Goal: Task Accomplishment & Management: Use online tool/utility

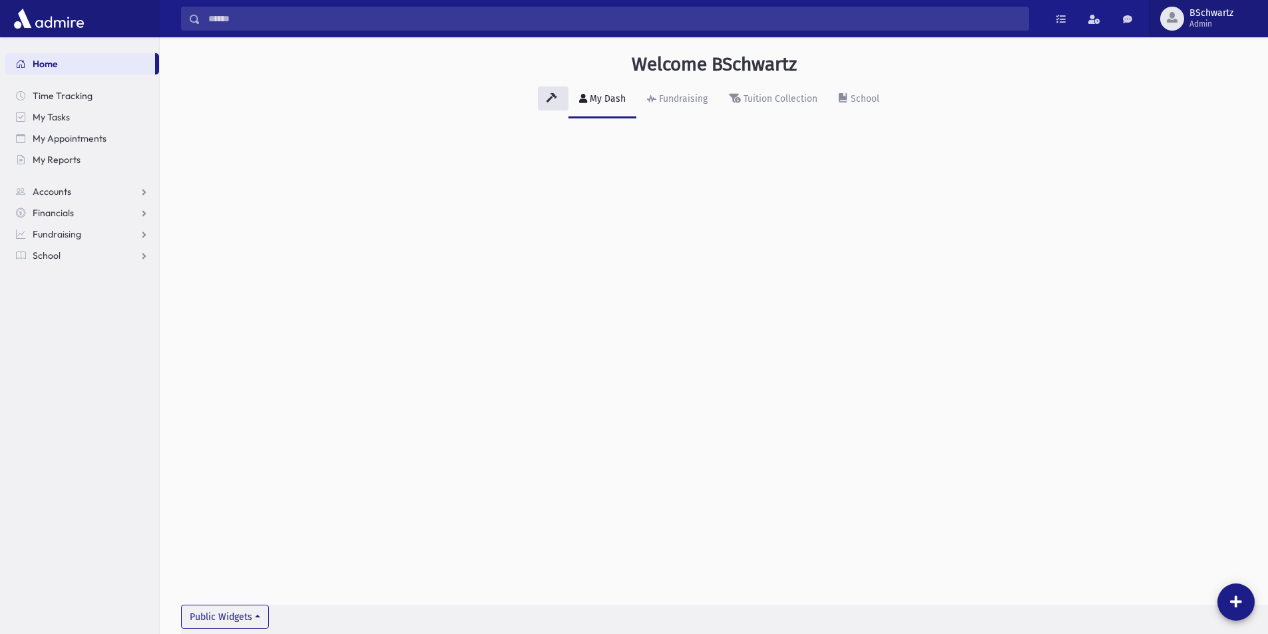
click at [1207, 7] on button "BSchwartz Admin" at bounding box center [1208, 18] width 119 height 37
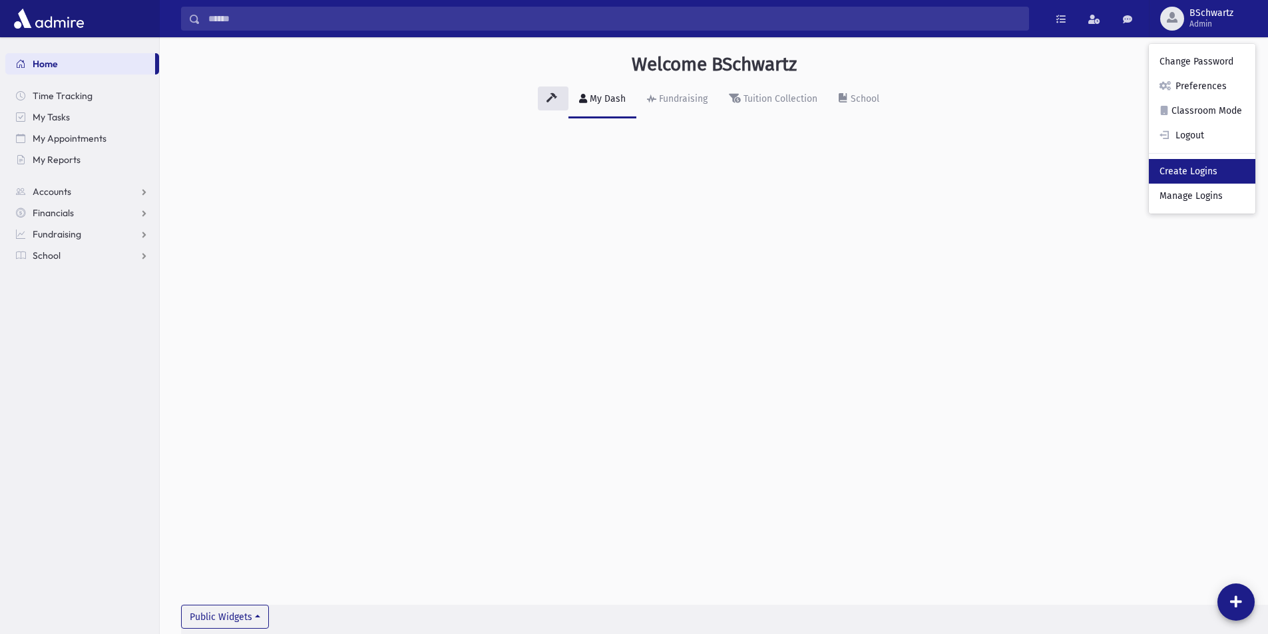
click at [1220, 177] on link "Create Logins" at bounding box center [1202, 171] width 106 height 25
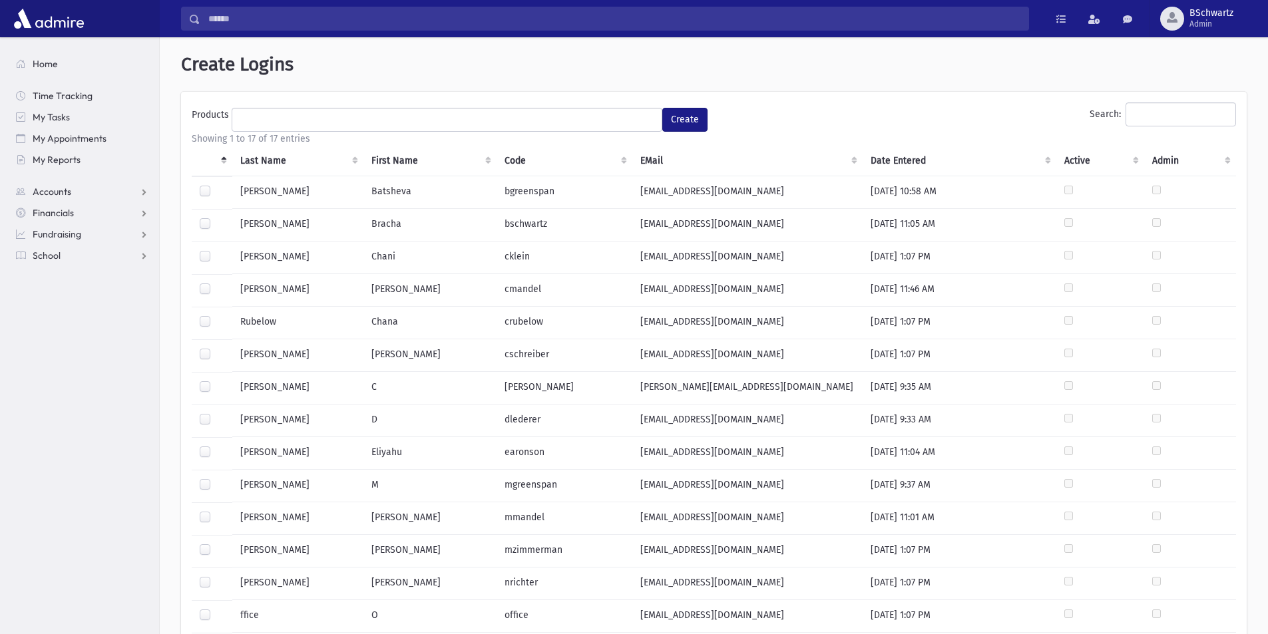
click at [216, 381] on label at bounding box center [216, 381] width 0 height 0
click at [348, 117] on ul at bounding box center [446, 118] width 429 height 20
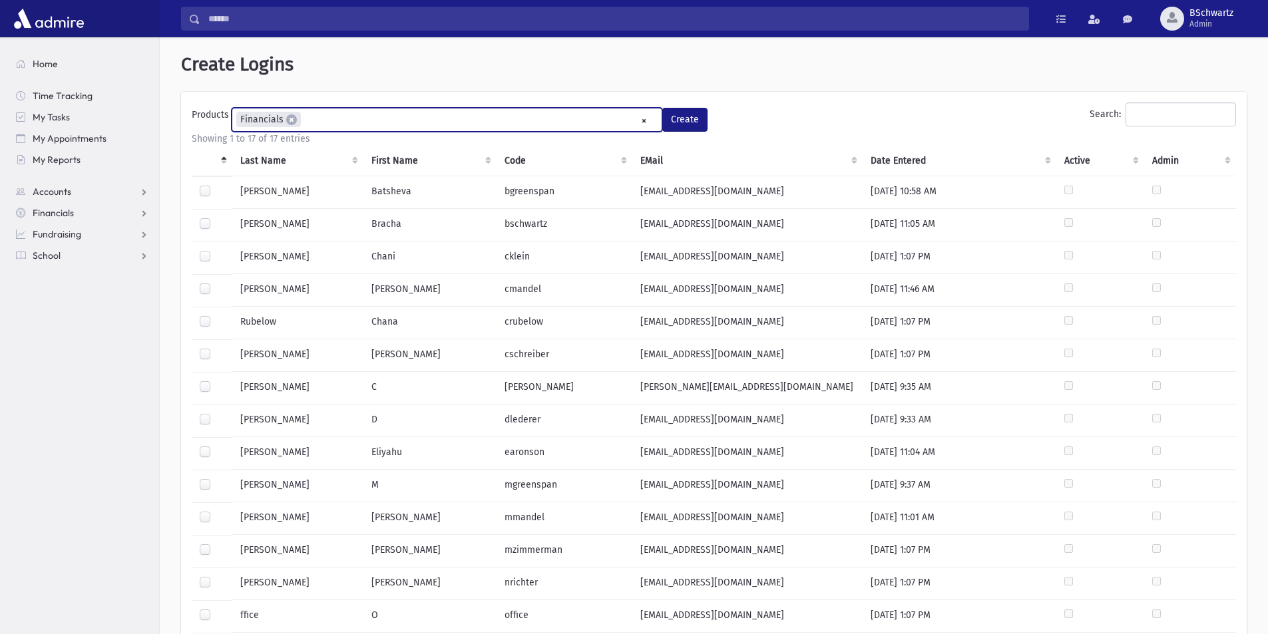
scroll to position [12, 0]
click at [335, 124] on ul "× × Financials" at bounding box center [446, 119] width 429 height 22
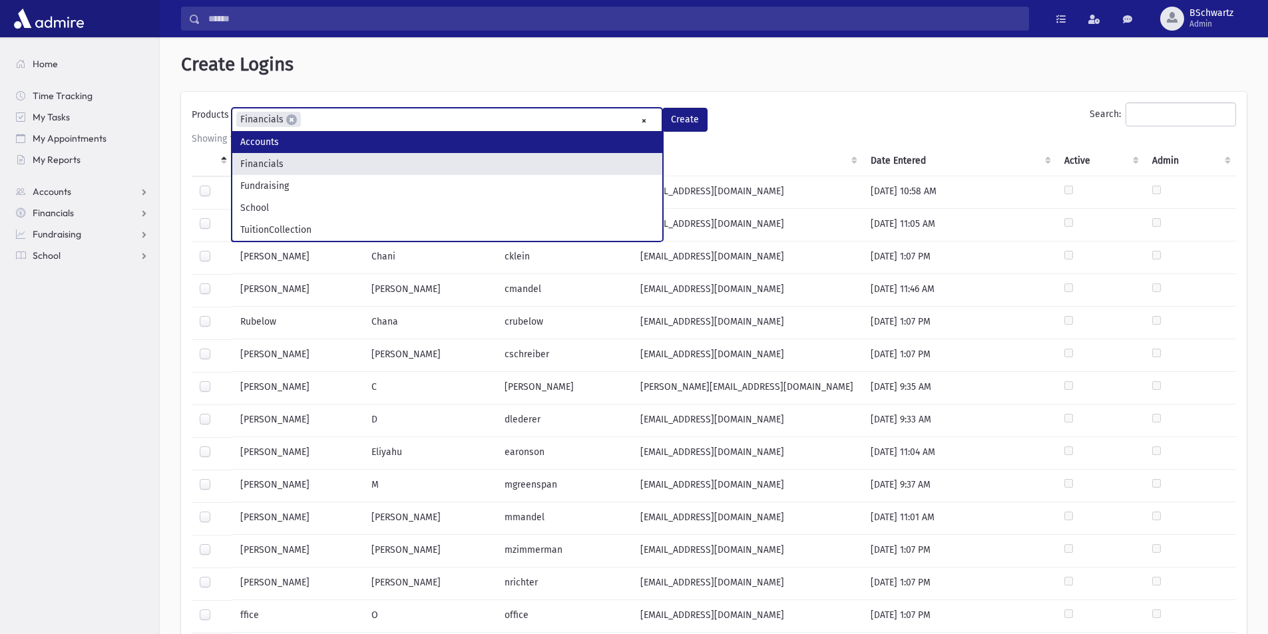
select select "*"
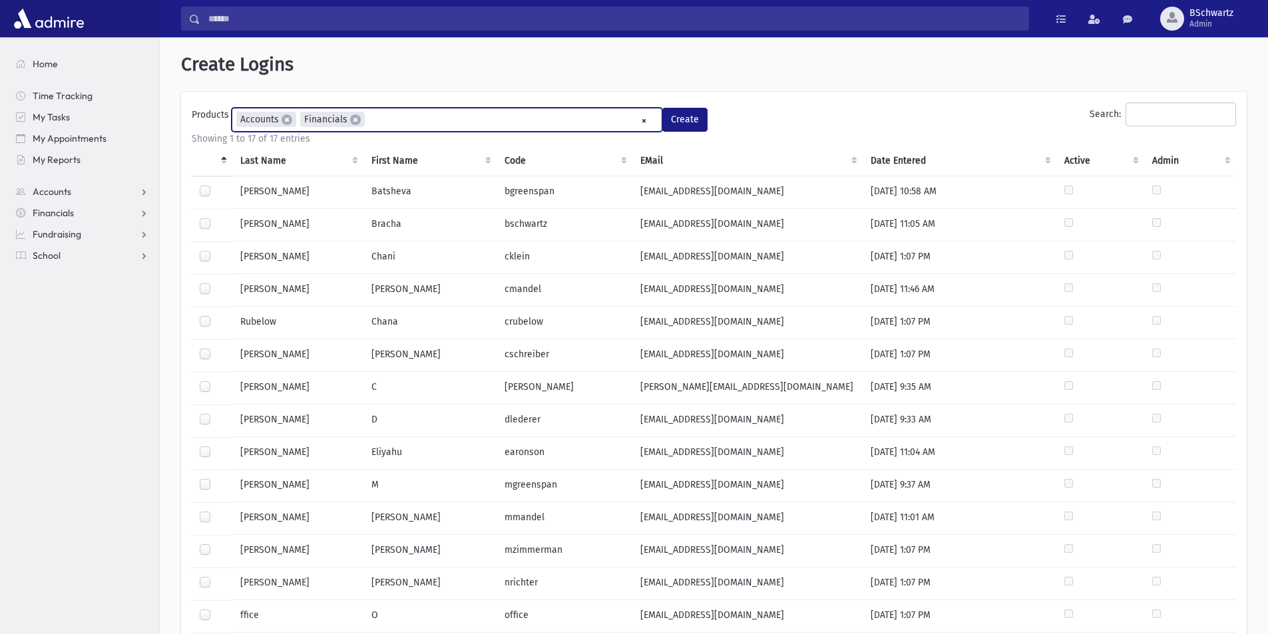
click at [369, 119] on input "search" at bounding box center [372, 120] width 7 height 14
click at [455, 126] on ul "× × Accounts × Financials × Fundraising" at bounding box center [446, 119] width 429 height 22
click at [510, 122] on ul "× × Accounts × Financials × Fundraising × School" at bounding box center [446, 119] width 429 height 22
click at [677, 121] on button "Create" at bounding box center [684, 120] width 45 height 24
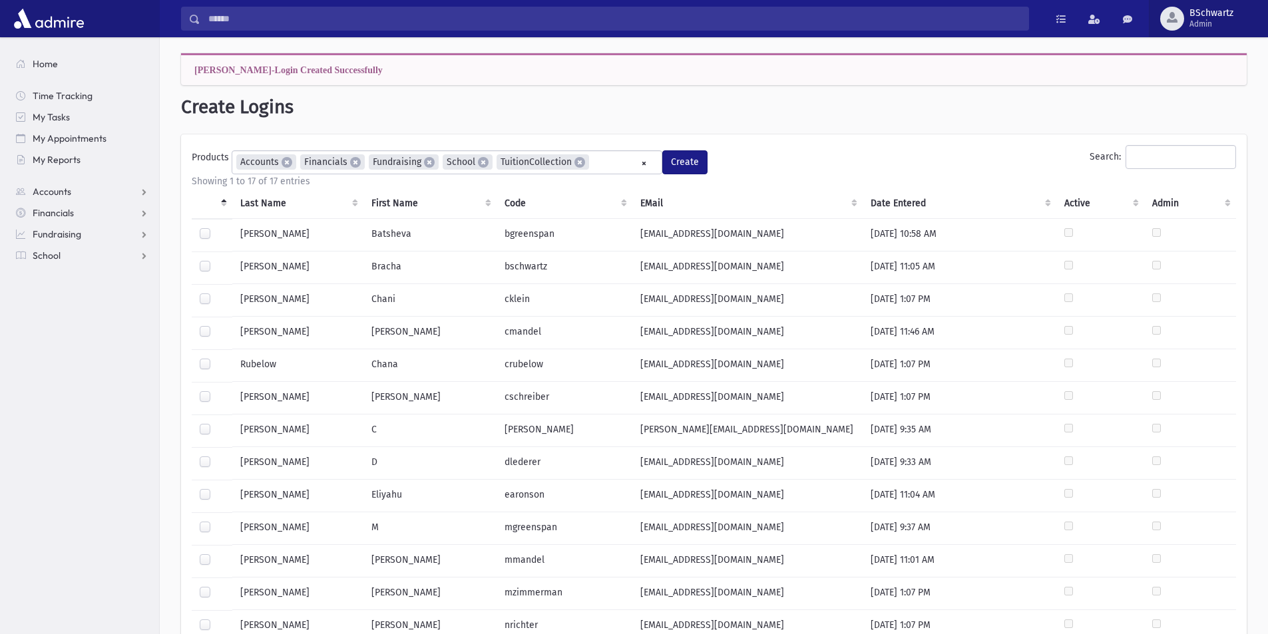
click at [1198, 10] on span "BSchwartz" at bounding box center [1211, 13] width 44 height 11
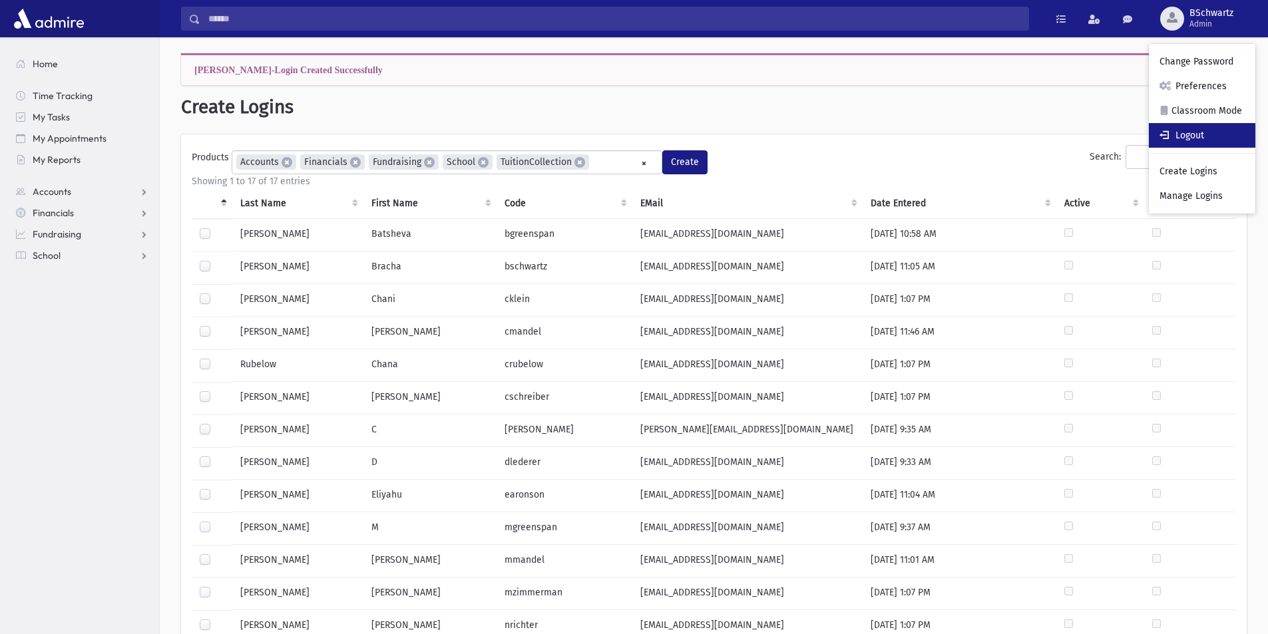
click at [1207, 132] on link "Logout" at bounding box center [1202, 135] width 106 height 25
